Goal: Task Accomplishment & Management: Use online tool/utility

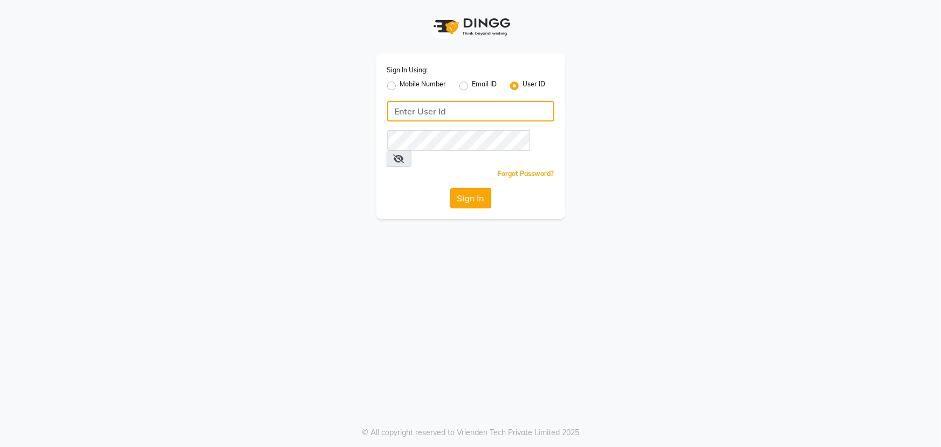
type input "e1784-06"
click at [477, 188] on button "Sign In" at bounding box center [471, 198] width 41 height 21
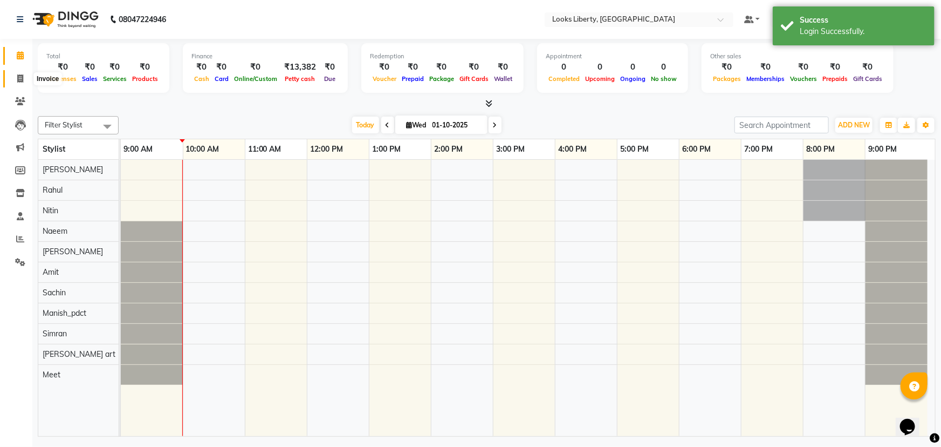
click at [19, 80] on icon at bounding box center [20, 78] width 6 height 8
select select "4321"
select select "service"
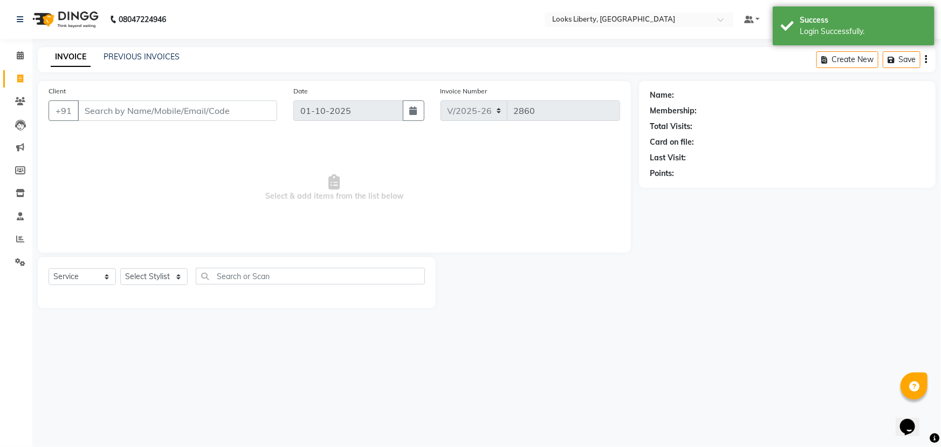
click at [113, 115] on input "Client" at bounding box center [178, 110] width 200 height 21
